Goal: Information Seeking & Learning: Find contact information

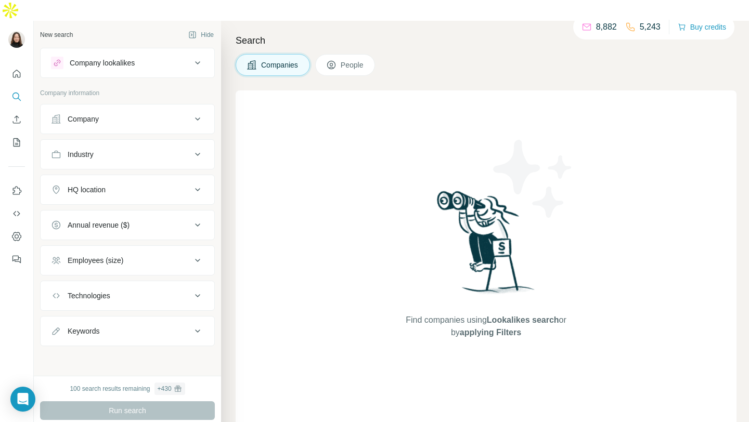
click at [99, 107] on button "Company" at bounding box center [128, 119] width 174 height 25
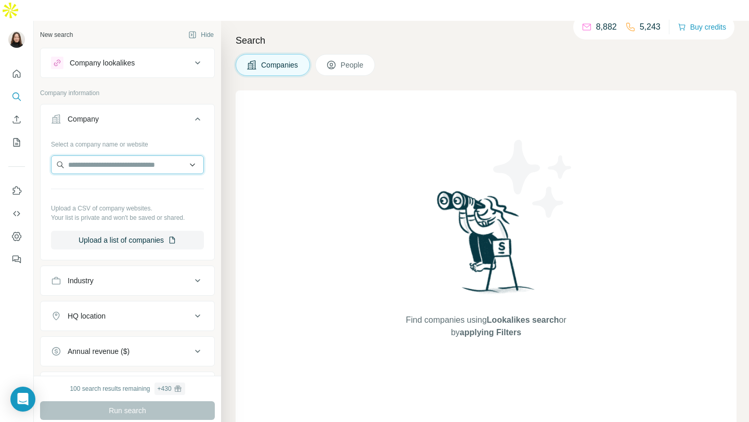
click at [111, 156] on input "text" at bounding box center [127, 165] width 153 height 19
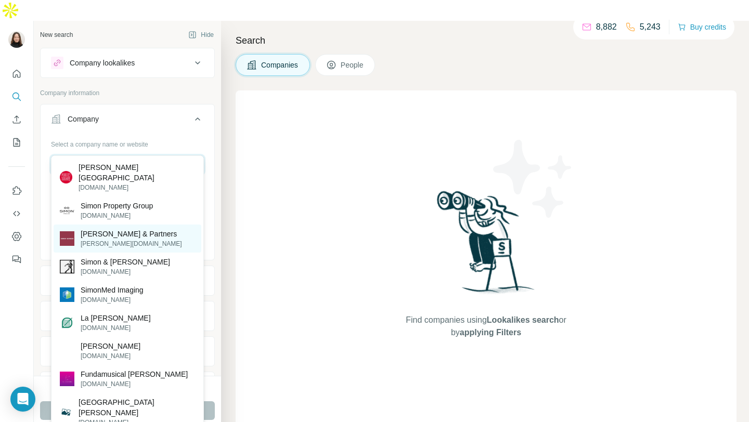
type input "*****"
click at [156, 229] on p "[PERSON_NAME] & Partners" at bounding box center [131, 234] width 101 height 10
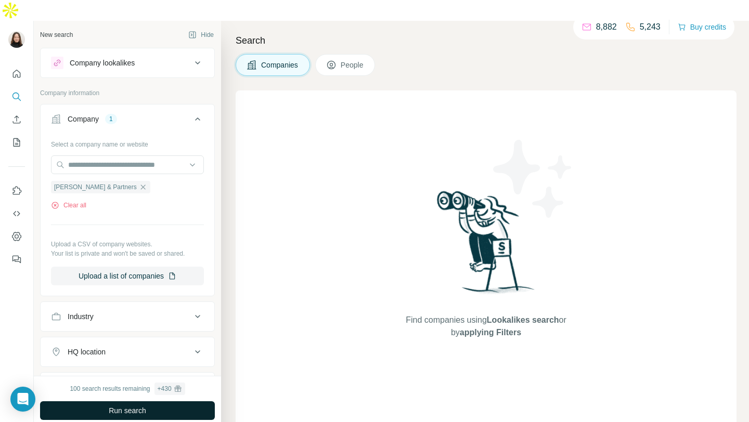
click at [133, 406] on span "Run search" at bounding box center [127, 411] width 37 height 10
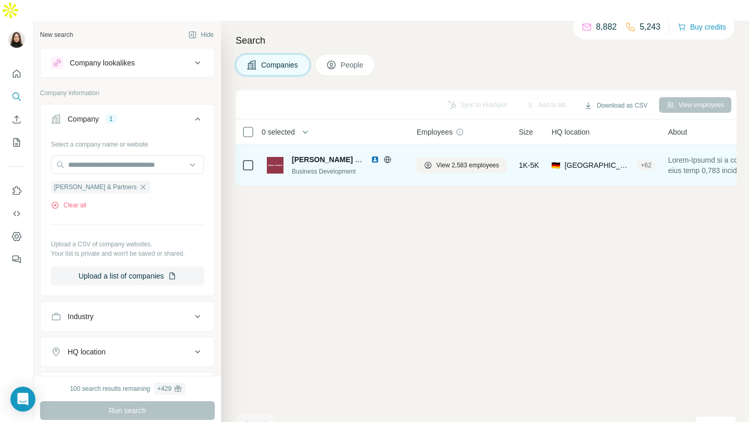
click at [322, 154] on div "[PERSON_NAME] & Partners Business Development" at bounding box center [348, 165] width 112 height 22
click at [537, 160] on span "1K-5K" at bounding box center [529, 165] width 20 height 10
click at [313, 156] on span "[PERSON_NAME] & Partners" at bounding box center [342, 160] width 100 height 8
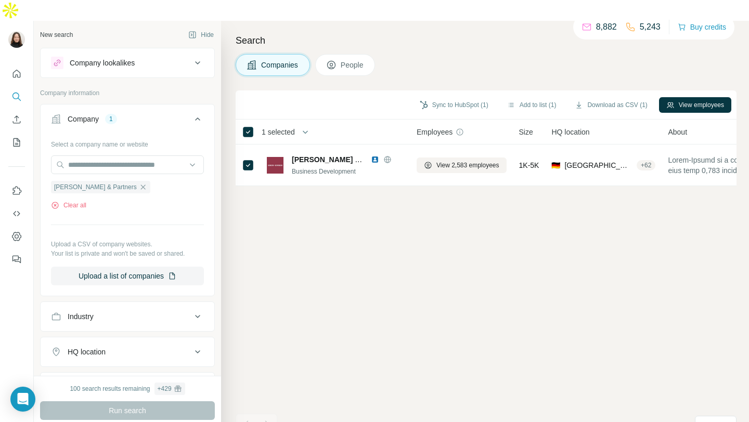
click at [354, 60] on span "People" at bounding box center [353, 65] width 24 height 10
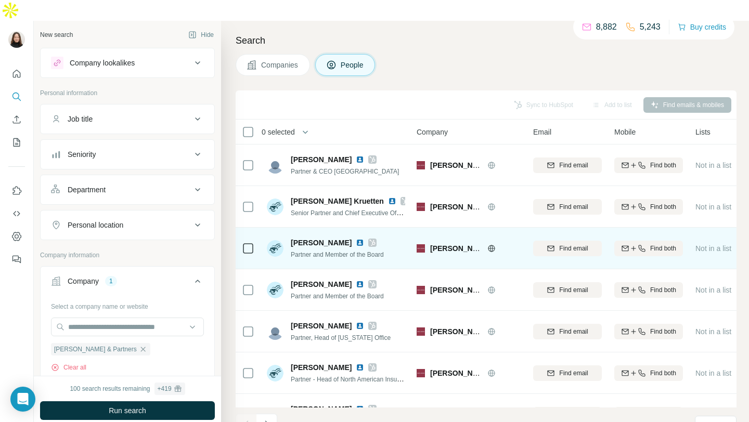
scroll to position [153, 0]
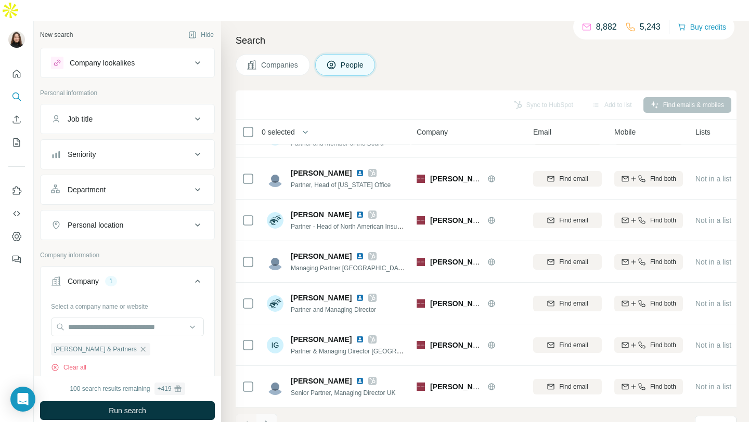
click at [264, 419] on icon "Navigate to next page" at bounding box center [267, 424] width 10 height 10
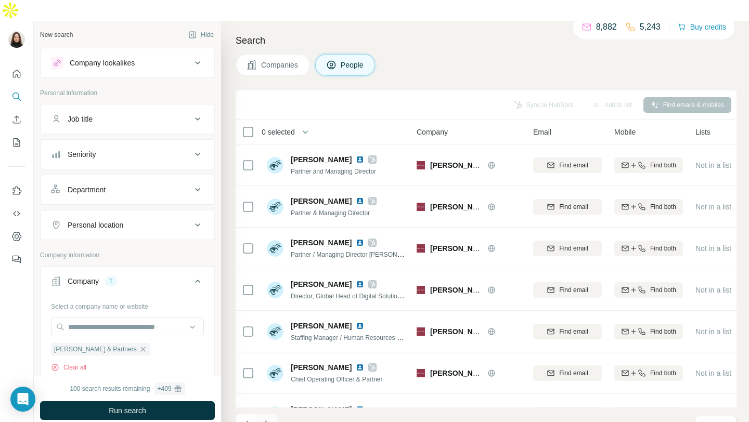
click at [267, 419] on icon "Navigate to next page" at bounding box center [267, 424] width 10 height 10
click at [407, 410] on footer "21 - 30 of 2,583 results Rows per page 10" at bounding box center [486, 425] width 501 height 35
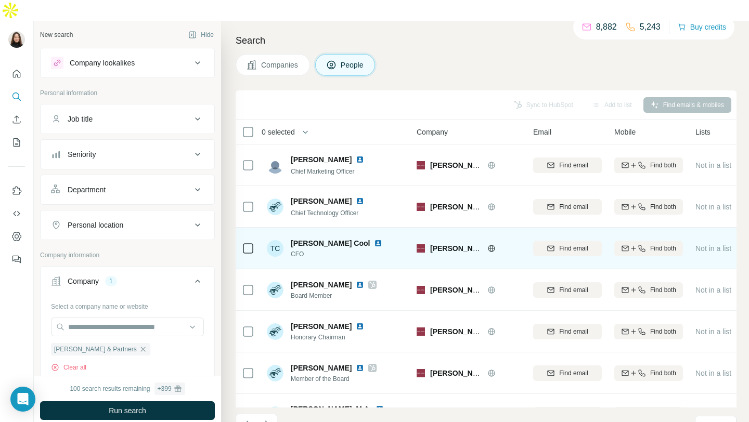
scroll to position [153, 0]
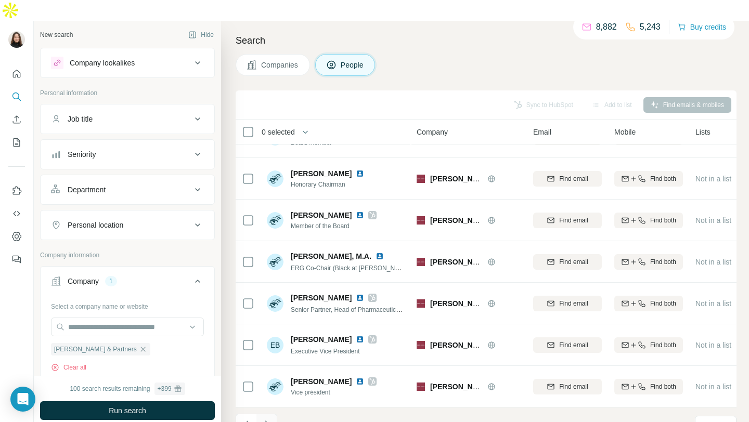
click at [267, 421] on icon "Navigate to next page" at bounding box center [267, 424] width 4 height 7
click at [271, 419] on icon "Navigate to next page" at bounding box center [267, 424] width 10 height 10
click at [266, 419] on icon "Navigate to next page" at bounding box center [267, 424] width 10 height 10
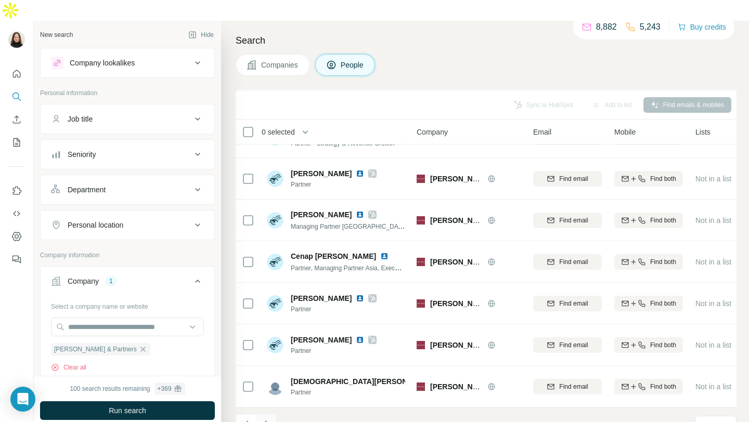
click at [265, 421] on icon "Navigate to next page" at bounding box center [267, 424] width 4 height 7
click at [266, 421] on icon "Navigate to next page" at bounding box center [267, 424] width 4 height 7
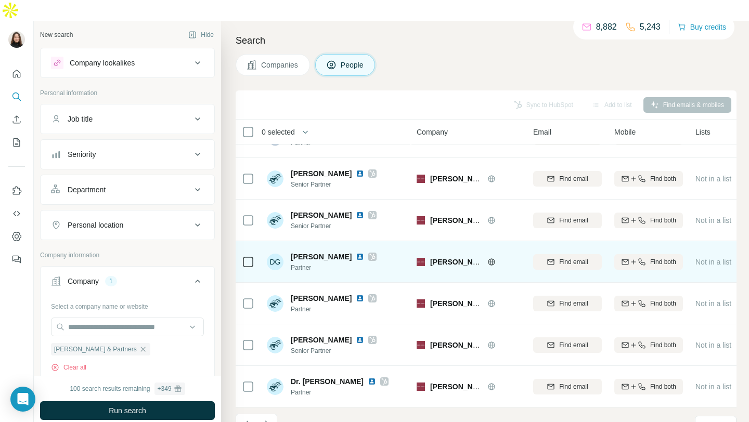
scroll to position [0, 0]
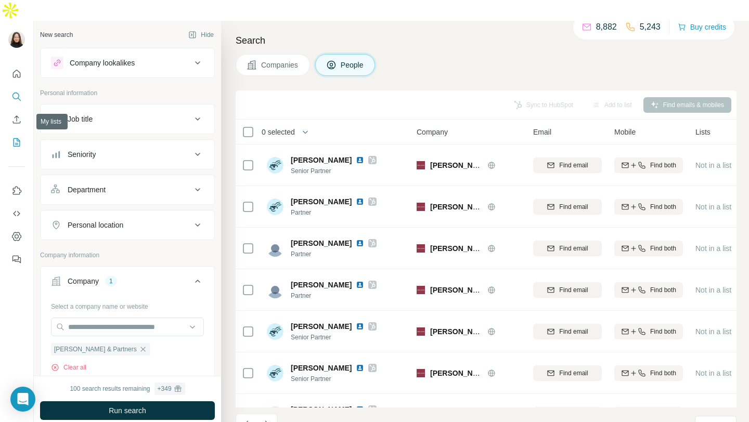
click at [15, 138] on icon "My lists" at bounding box center [17, 142] width 7 height 8
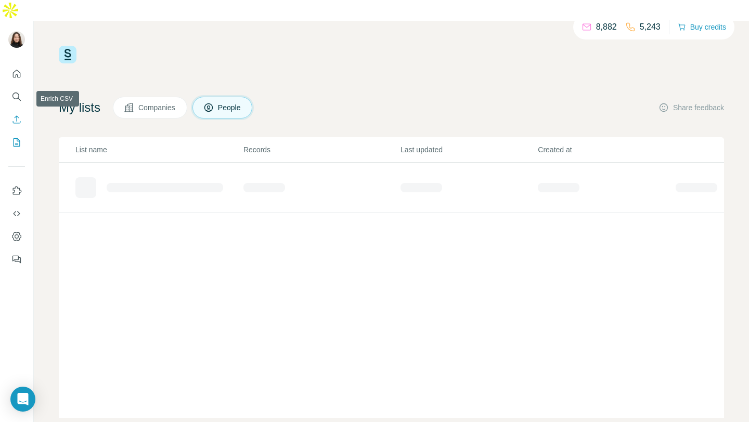
click at [17, 114] on icon "Enrich CSV" at bounding box center [16, 119] width 10 height 10
